Goal: Check status: Check status

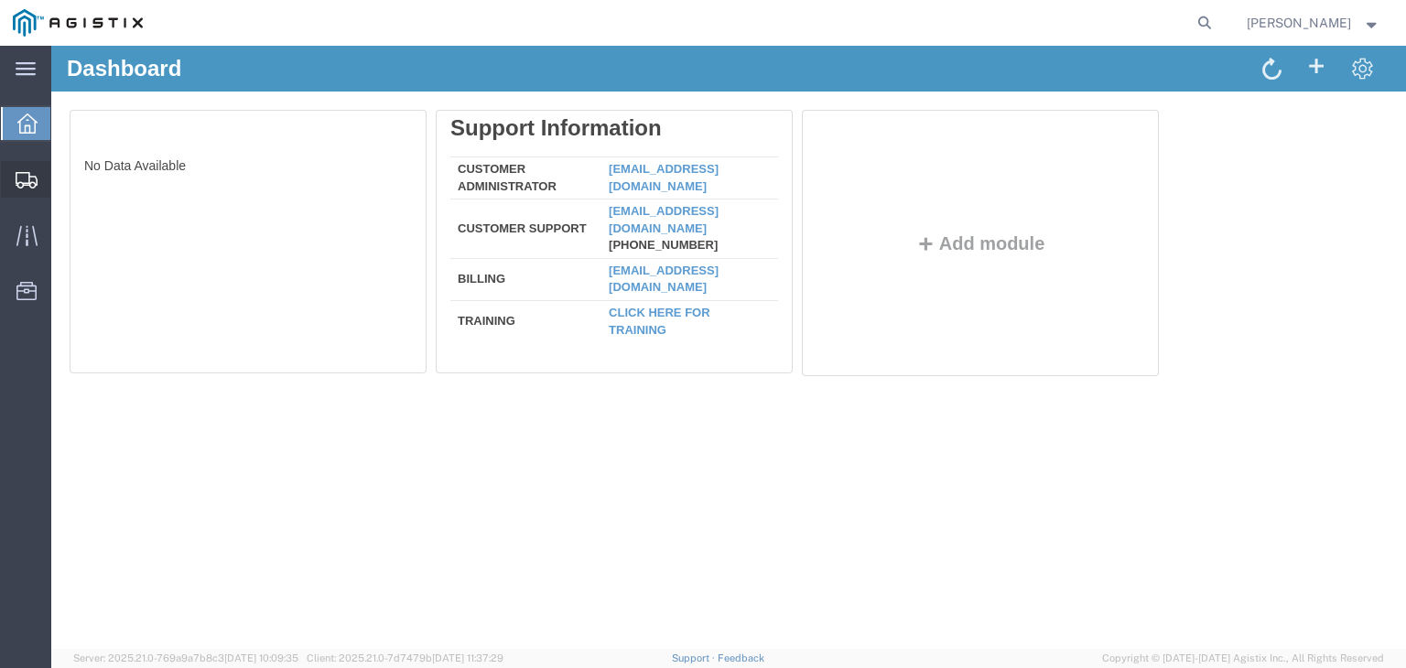
click at [16, 172] on icon at bounding box center [27, 180] width 22 height 16
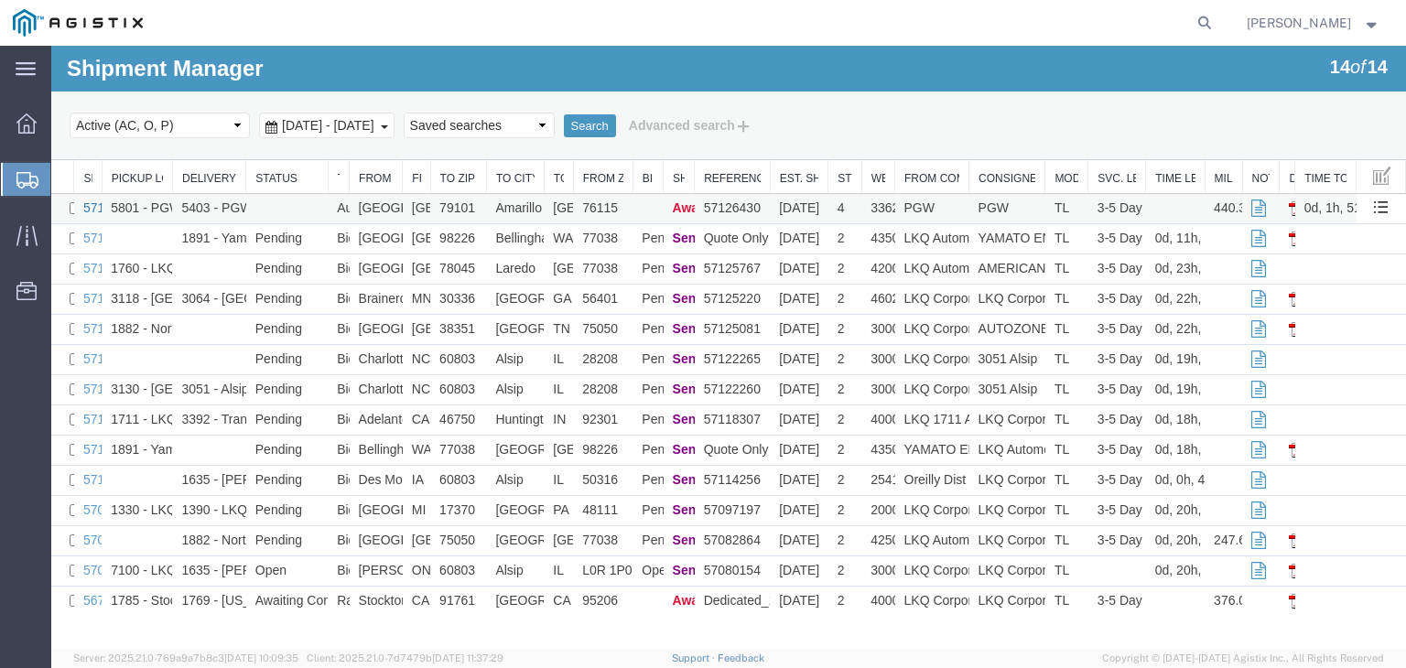
click at [89, 206] on link "57126430" at bounding box center [111, 207] width 57 height 15
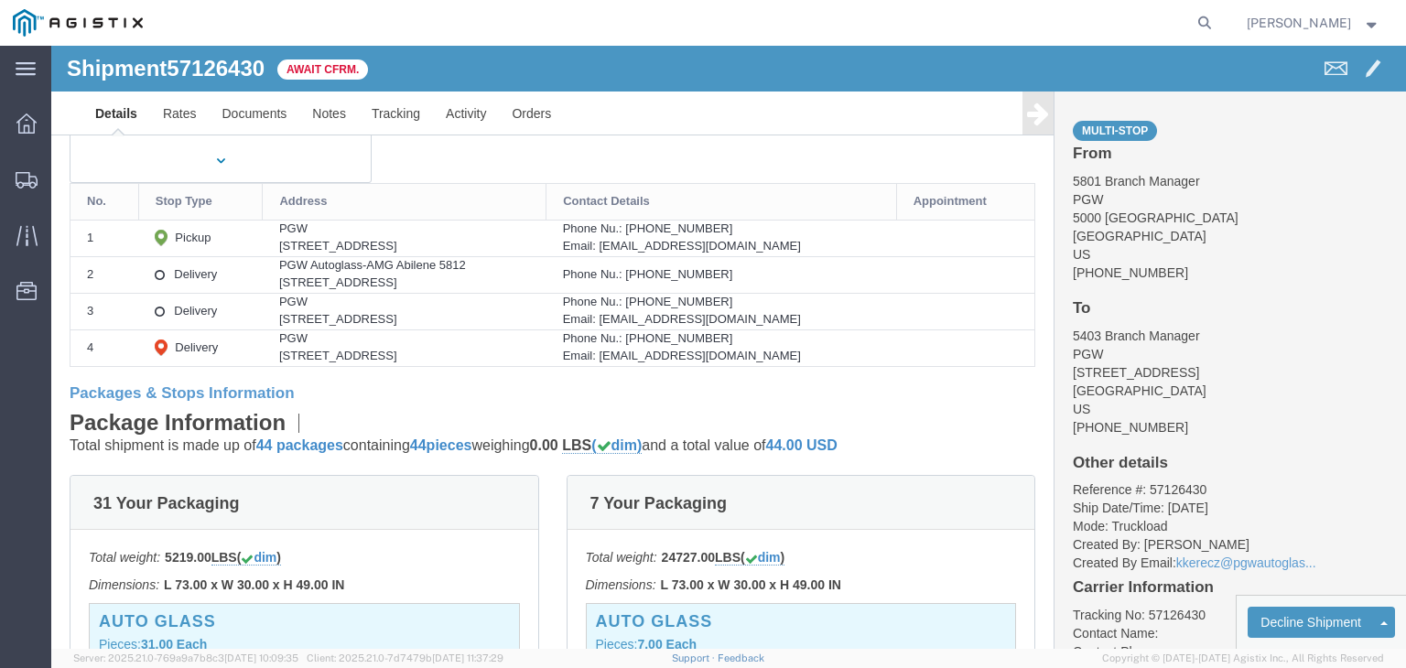
scroll to position [271, 0]
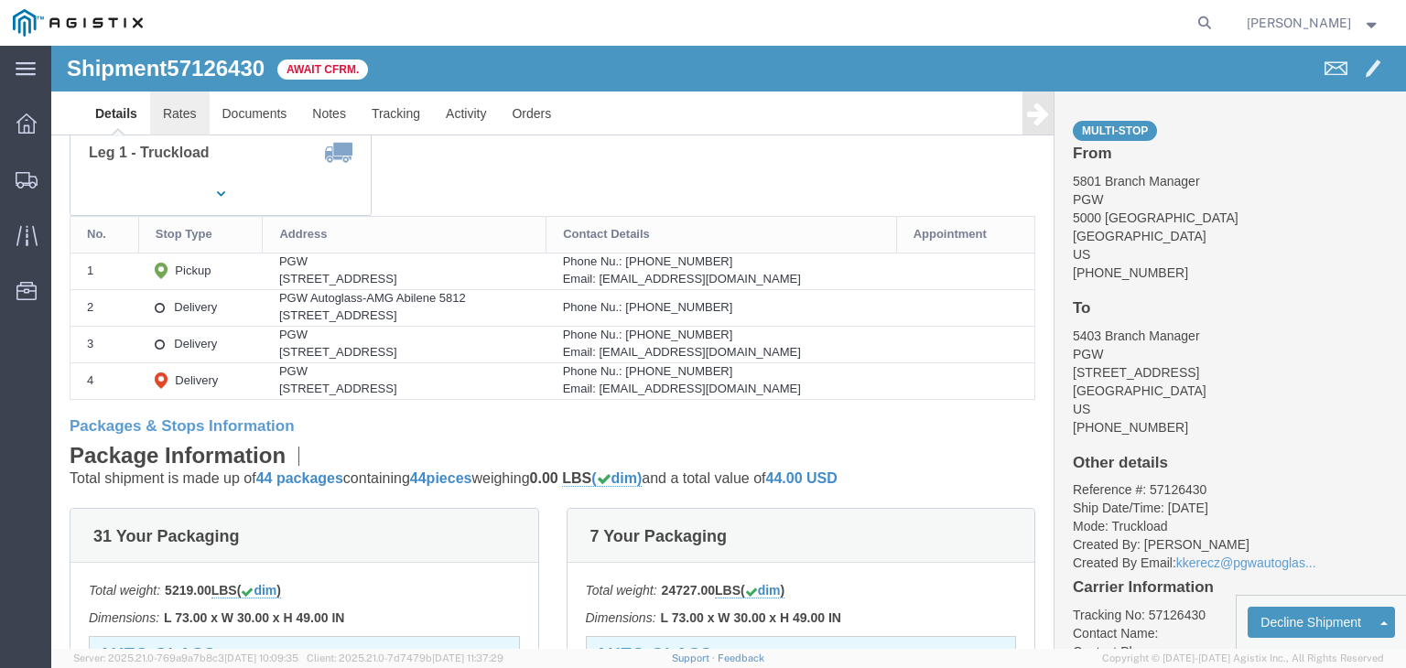
click link "Rates"
